Goal: Obtain resource: Obtain resource

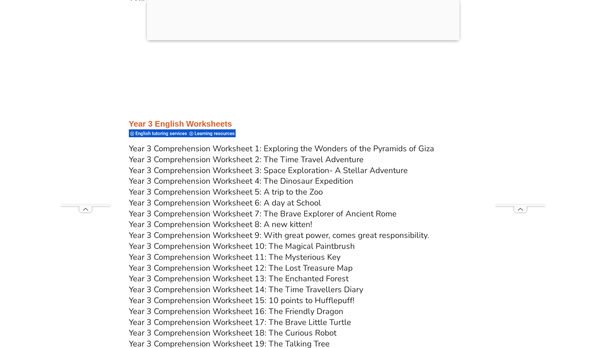
scroll to position [2057, 0]
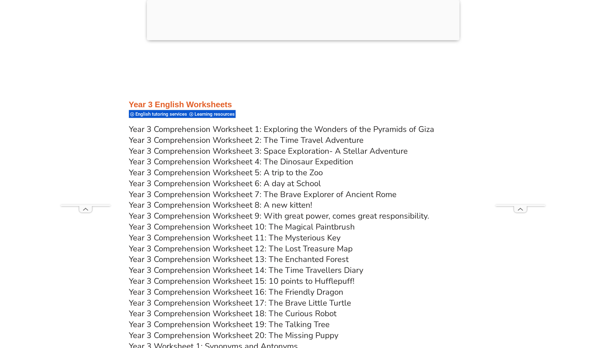
click at [284, 128] on link "Year 3 Comprehension Worksheet 1: Exploring the Wonders of the Pyramids of Giza" at bounding box center [281, 129] width 305 height 11
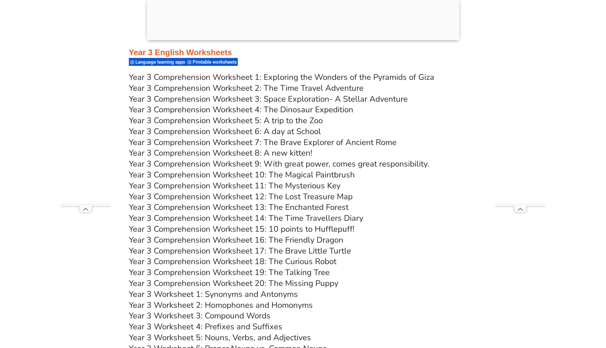
scroll to position [2065, 0]
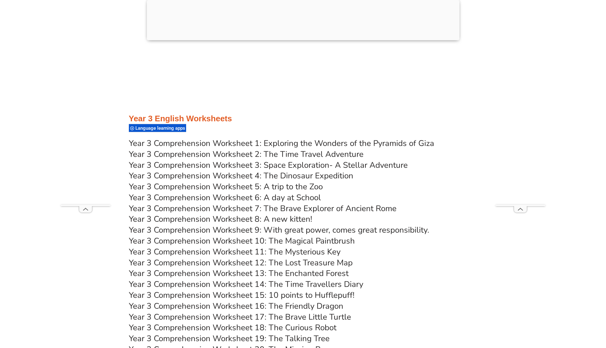
scroll to position [1994, 0]
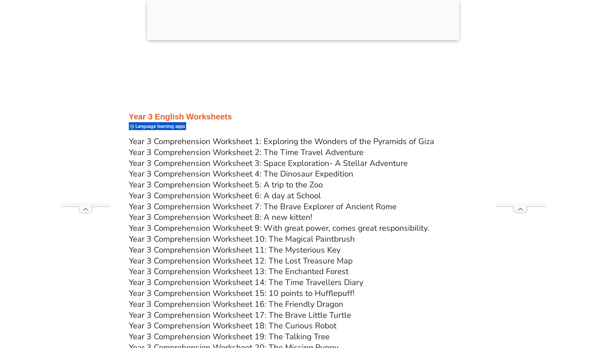
click at [180, 184] on link "Year 3 Comprehension Worksheet 5: A trip to the Zoo" at bounding box center [226, 184] width 194 height 11
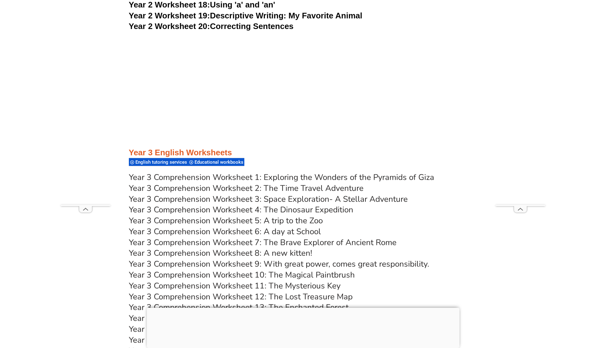
scroll to position [1998, 0]
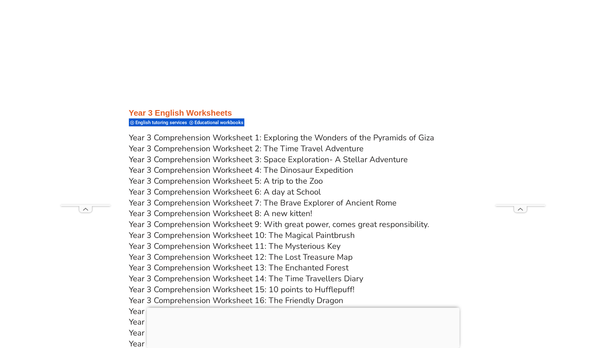
click at [279, 144] on link "Year 3 Comprehension Worksheet 2: The Time Travel Adventure" at bounding box center [246, 148] width 235 height 11
